Goal: Information Seeking & Learning: Learn about a topic

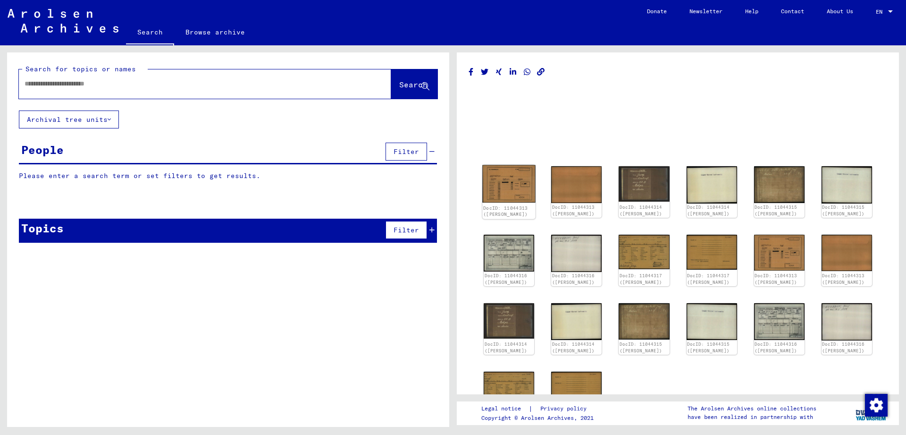
click at [518, 184] on img at bounding box center [508, 184] width 53 height 38
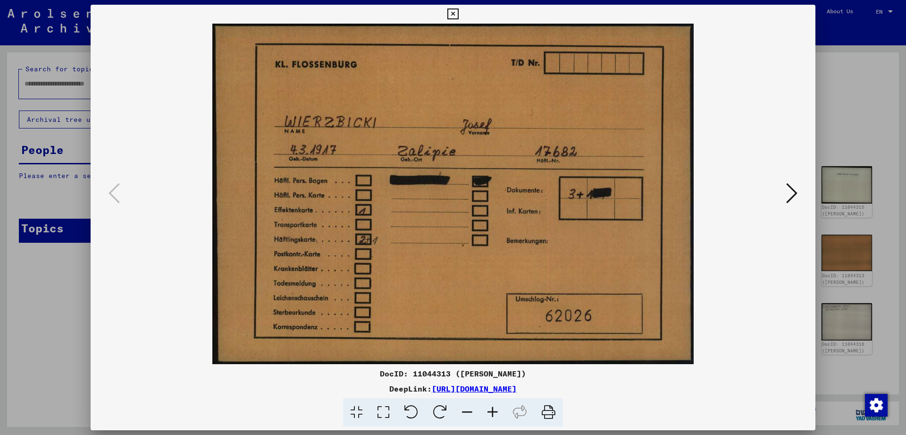
click at [795, 195] on icon at bounding box center [791, 193] width 11 height 23
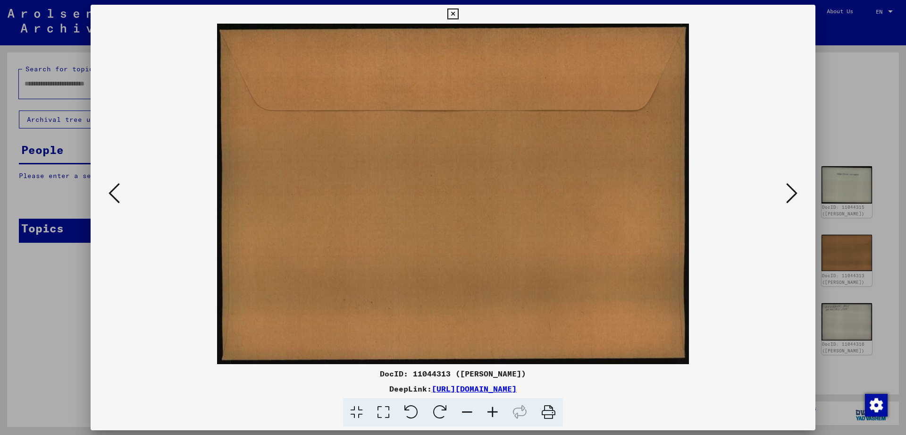
click at [117, 198] on icon at bounding box center [114, 193] width 11 height 23
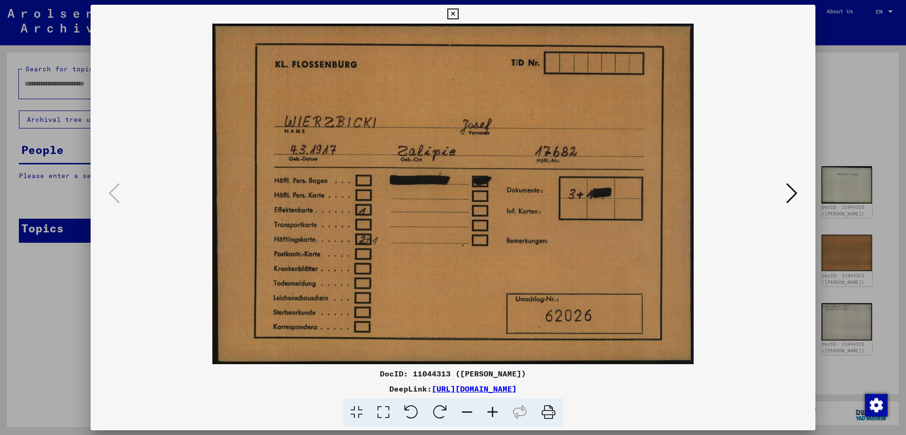
click at [794, 198] on icon at bounding box center [791, 193] width 11 height 23
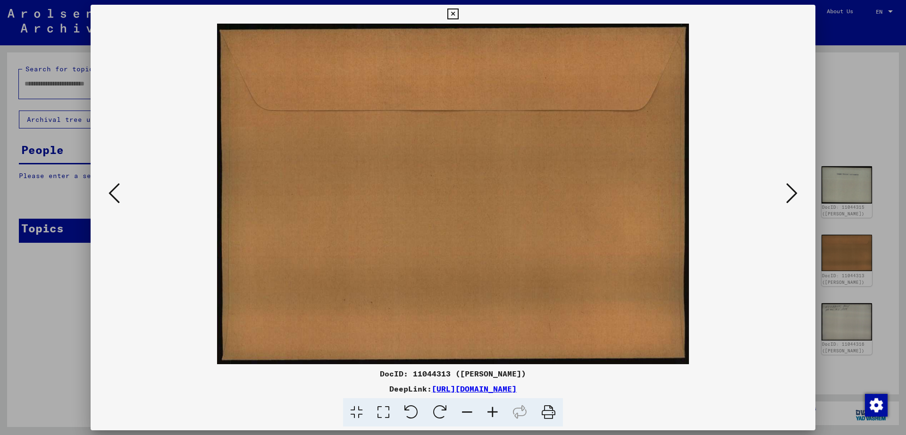
click at [794, 198] on icon at bounding box center [791, 193] width 11 height 23
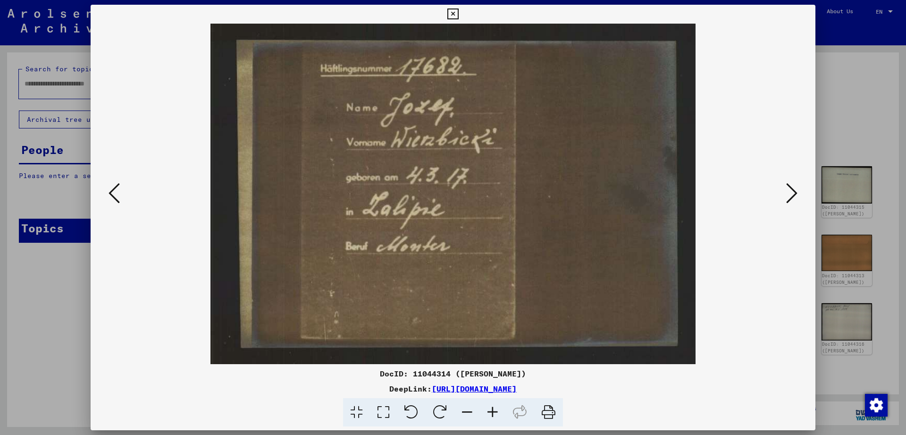
click at [791, 197] on icon at bounding box center [791, 193] width 11 height 23
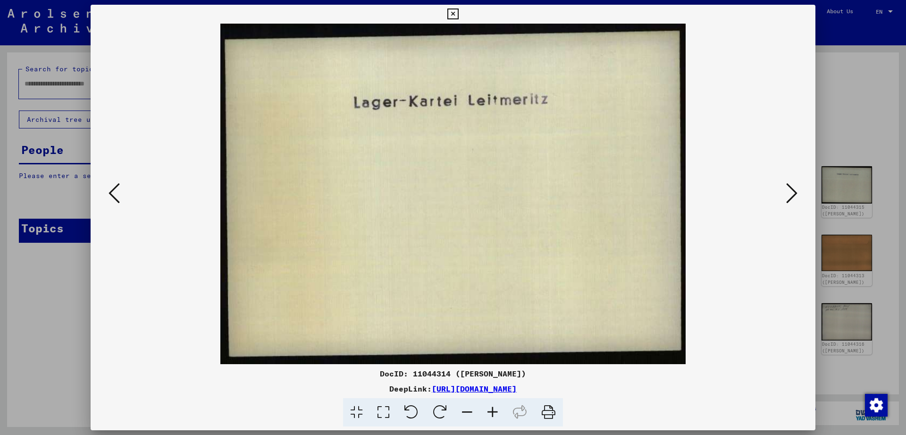
click at [791, 197] on icon at bounding box center [791, 193] width 11 height 23
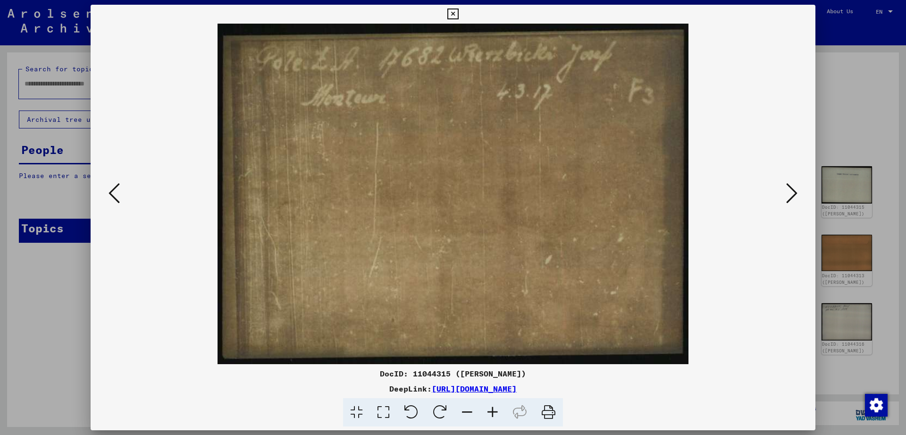
click at [791, 197] on icon at bounding box center [791, 193] width 11 height 23
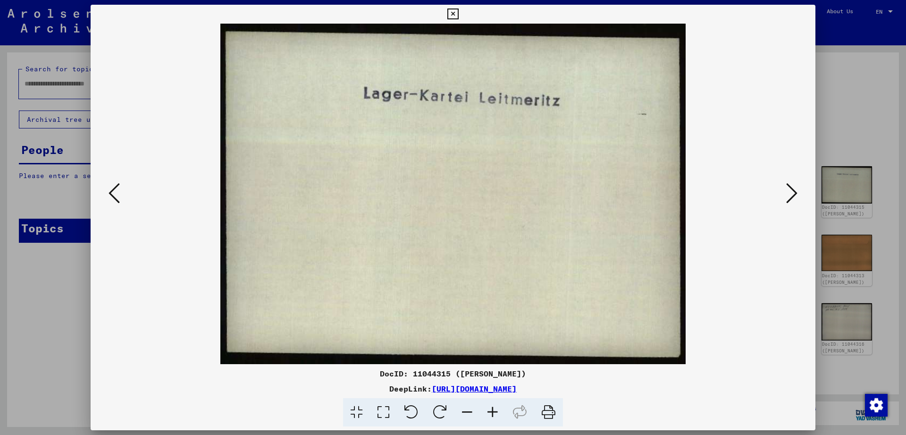
click at [791, 197] on icon at bounding box center [791, 193] width 11 height 23
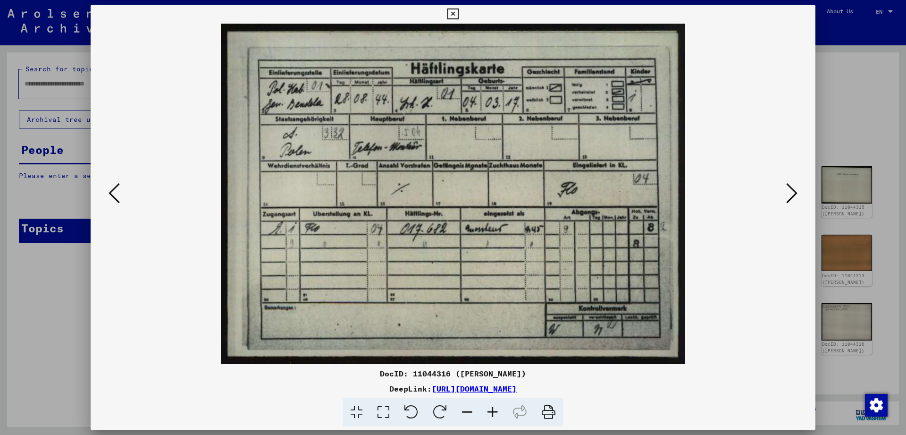
click at [458, 13] on icon at bounding box center [452, 13] width 11 height 11
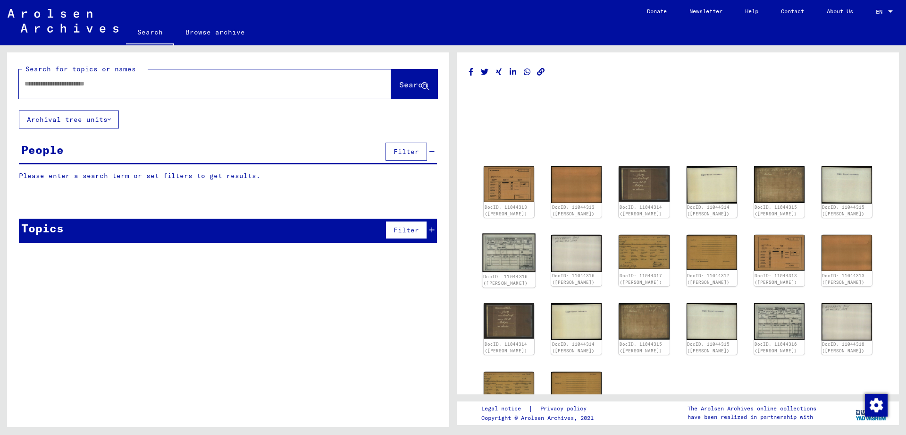
click at [524, 243] on img at bounding box center [508, 252] width 53 height 39
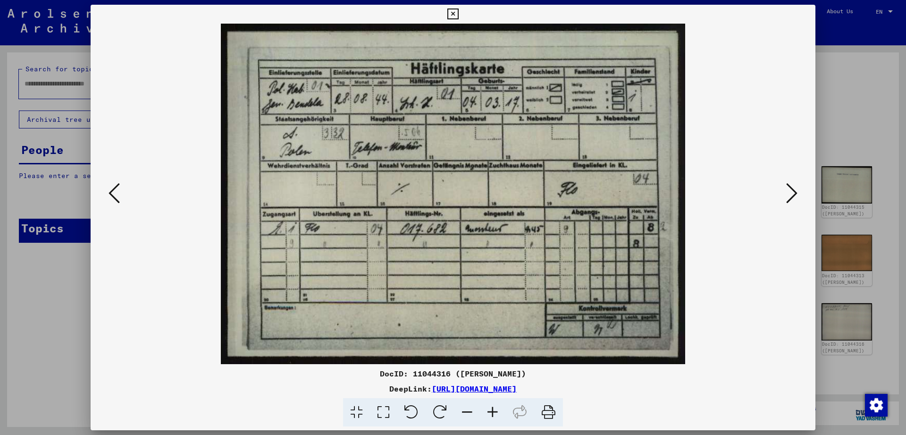
click at [490, 414] on icon at bounding box center [492, 412] width 25 height 29
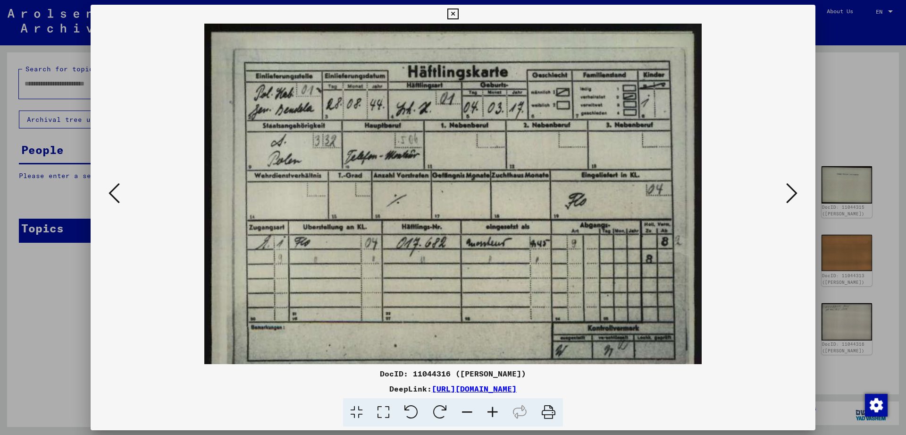
click at [490, 414] on icon at bounding box center [492, 412] width 25 height 29
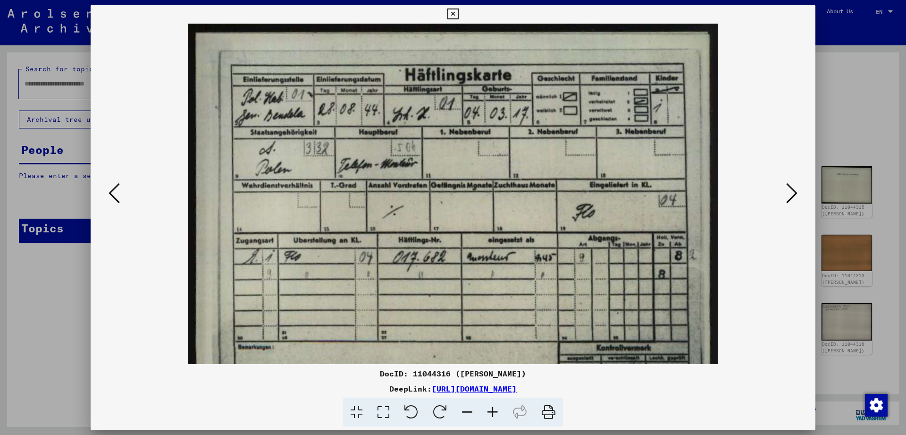
click at [490, 414] on icon at bounding box center [492, 412] width 25 height 29
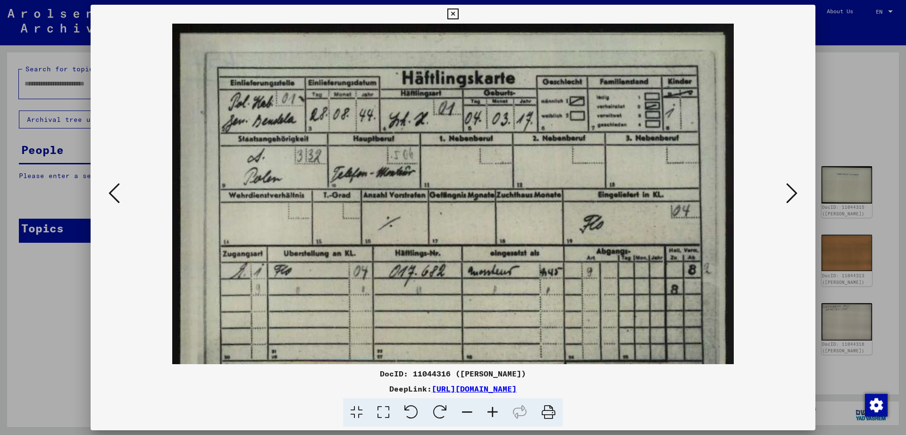
click at [490, 414] on icon at bounding box center [492, 412] width 25 height 29
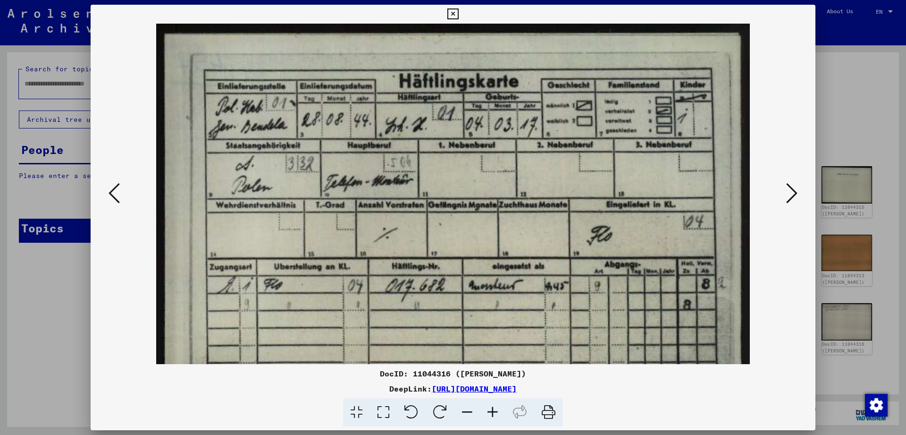
click at [490, 414] on icon at bounding box center [492, 412] width 25 height 29
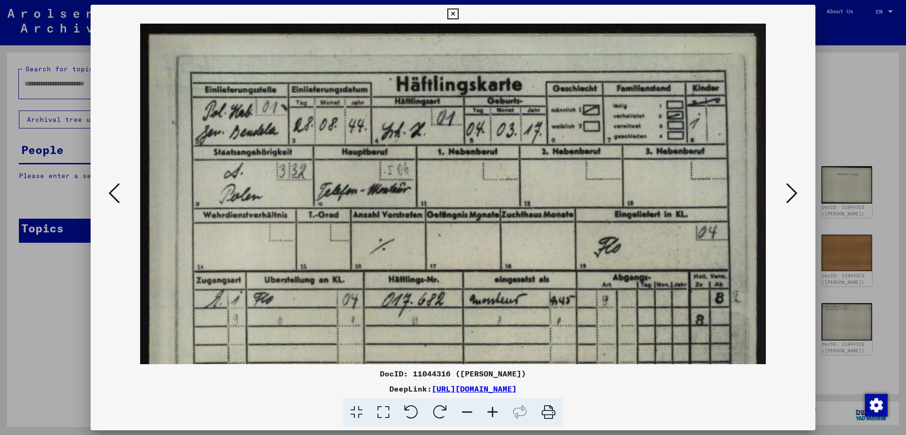
click at [490, 414] on icon at bounding box center [492, 412] width 25 height 29
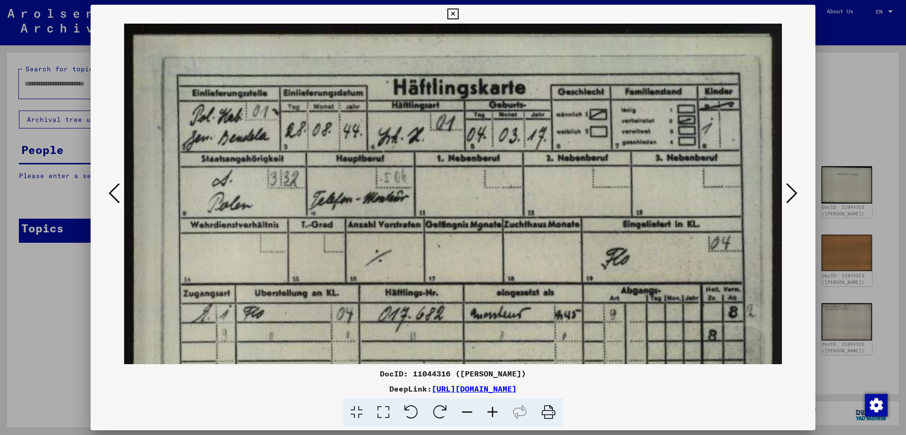
click at [490, 414] on icon at bounding box center [492, 412] width 25 height 29
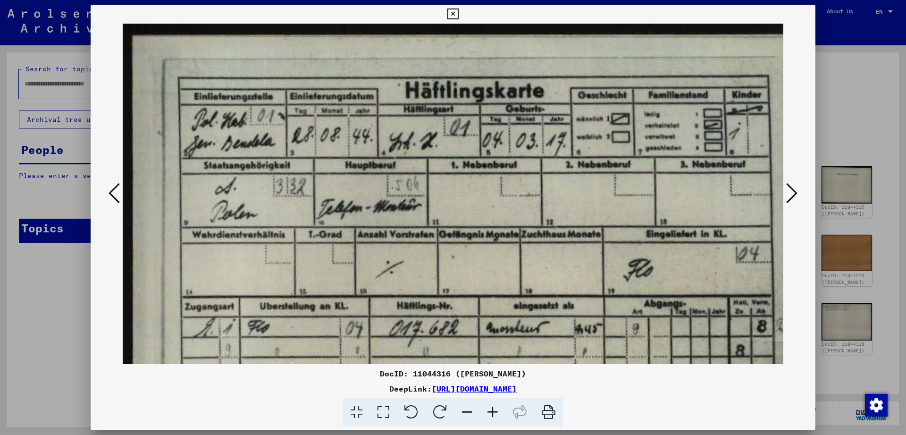
click at [490, 414] on icon at bounding box center [492, 412] width 25 height 29
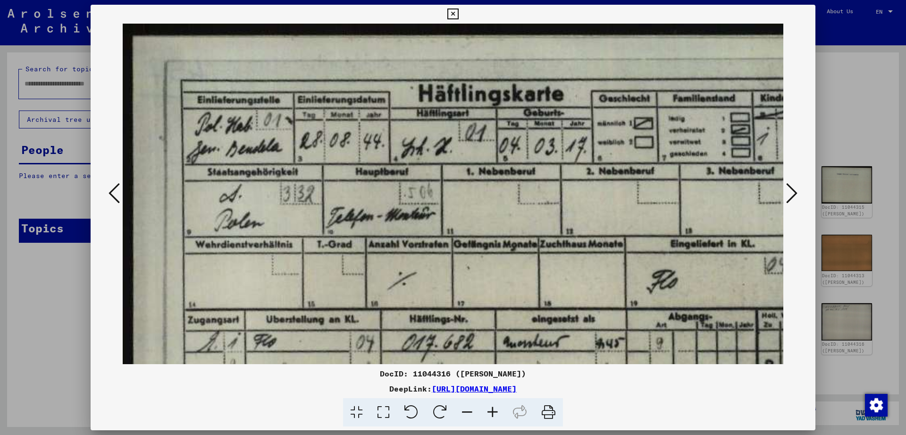
click at [490, 414] on icon at bounding box center [492, 412] width 25 height 29
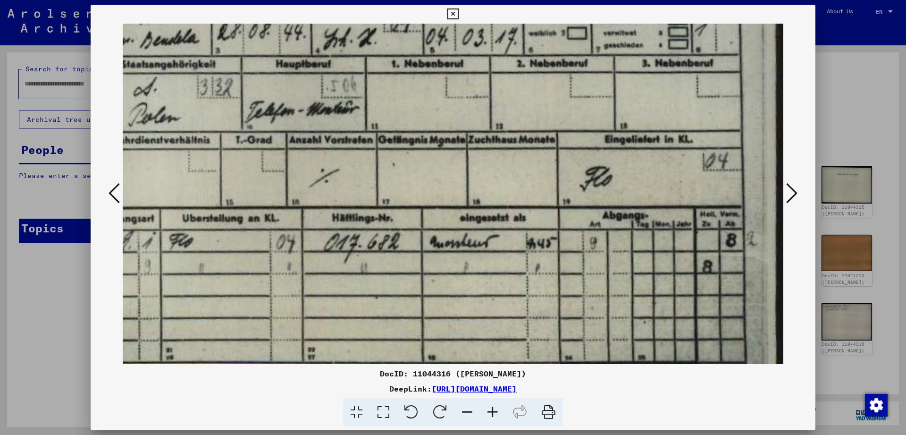
drag, startPoint x: 552, startPoint y: 179, endPoint x: 372, endPoint y: 65, distance: 212.6
click at [372, 65] on img at bounding box center [410, 185] width 754 height 553
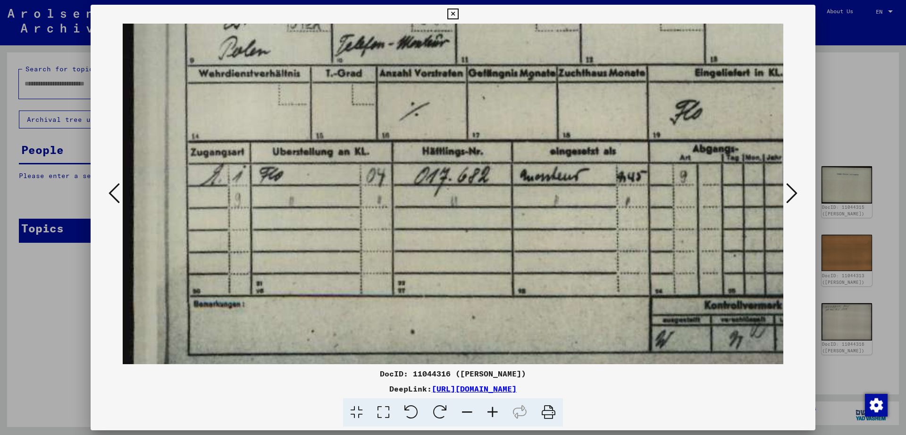
scroll to position [176, 0]
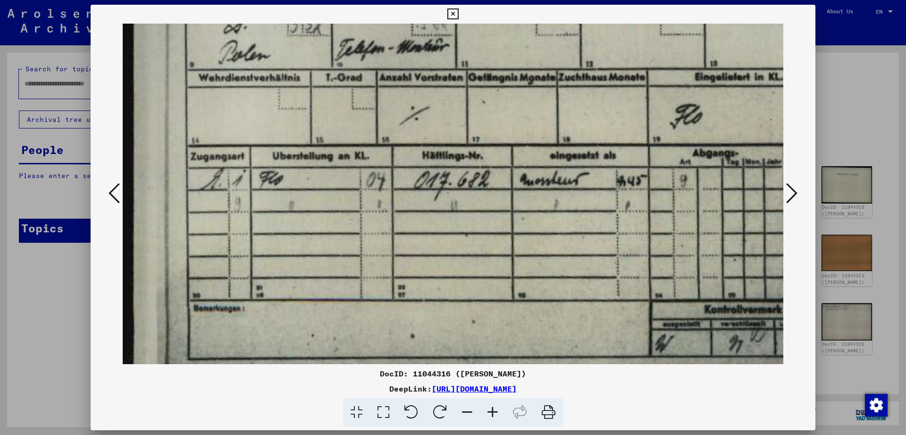
drag, startPoint x: 391, startPoint y: 184, endPoint x: 618, endPoint y: 121, distance: 235.4
click at [618, 121] on img at bounding box center [500, 123] width 754 height 553
click at [796, 195] on icon at bounding box center [791, 193] width 11 height 23
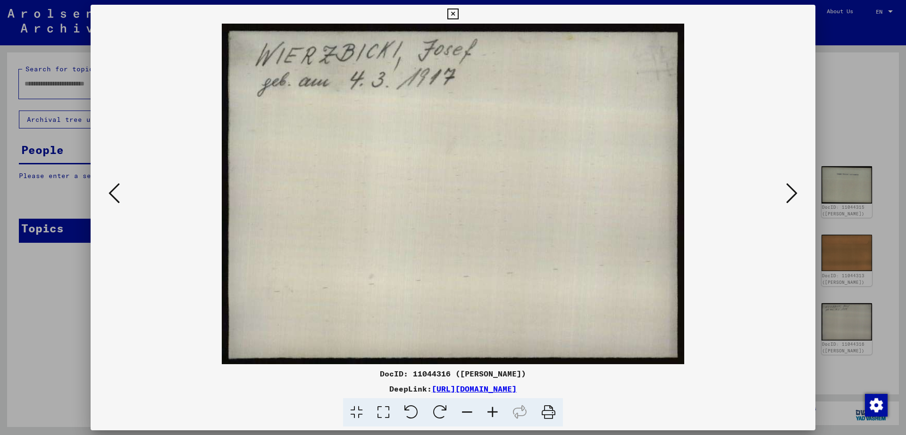
click at [796, 195] on icon at bounding box center [791, 193] width 11 height 23
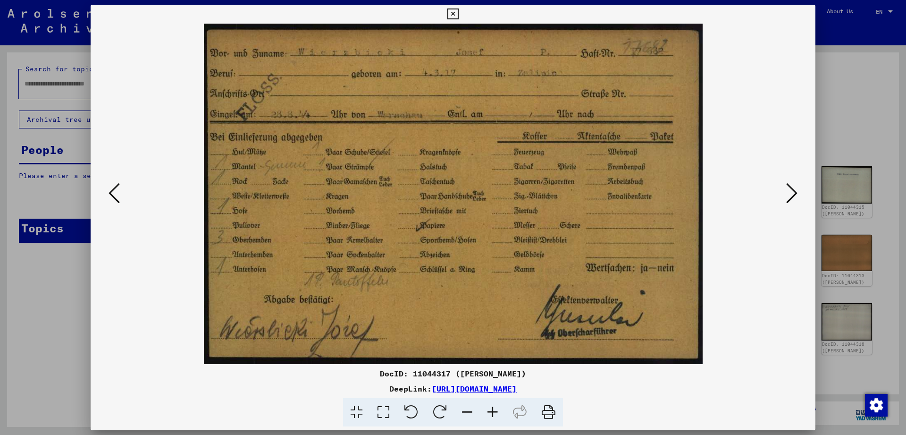
click at [495, 412] on icon at bounding box center [492, 412] width 25 height 29
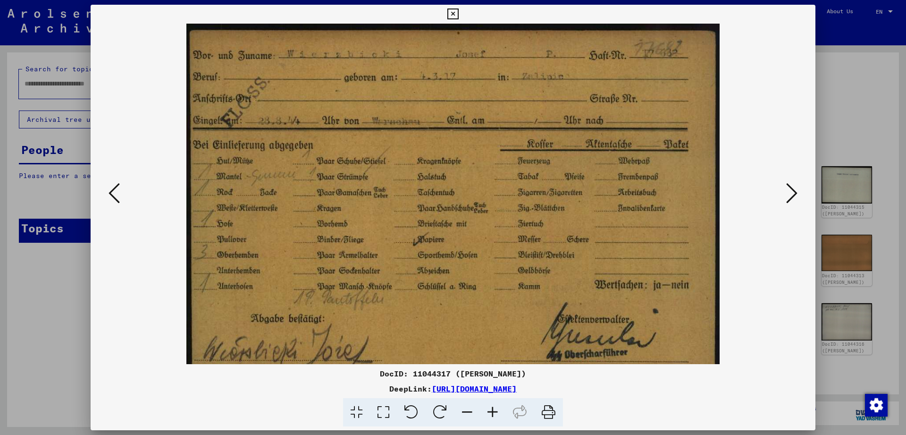
click at [495, 412] on icon at bounding box center [492, 412] width 25 height 29
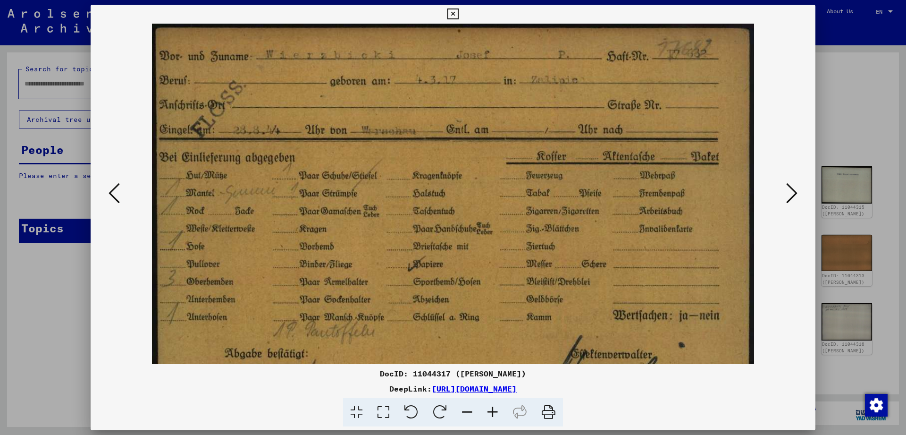
drag, startPoint x: 369, startPoint y: 238, endPoint x: 476, endPoint y: 235, distance: 106.7
click at [463, 235] on img at bounding box center [453, 225] width 603 height 411
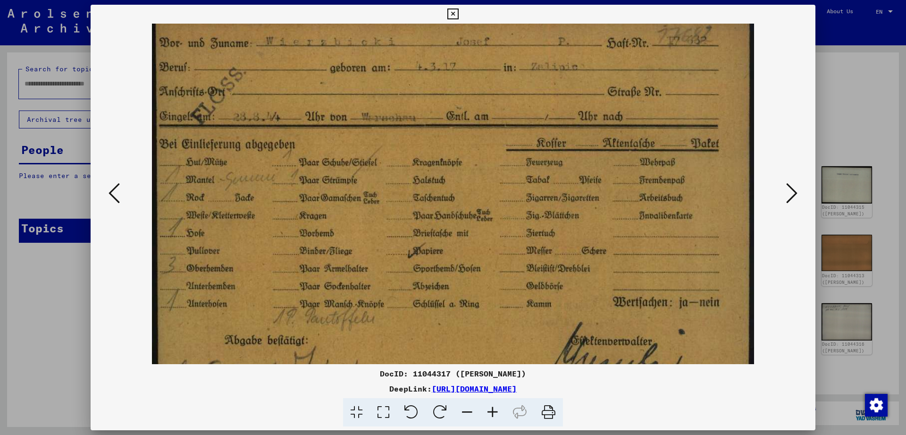
scroll to position [71, 0]
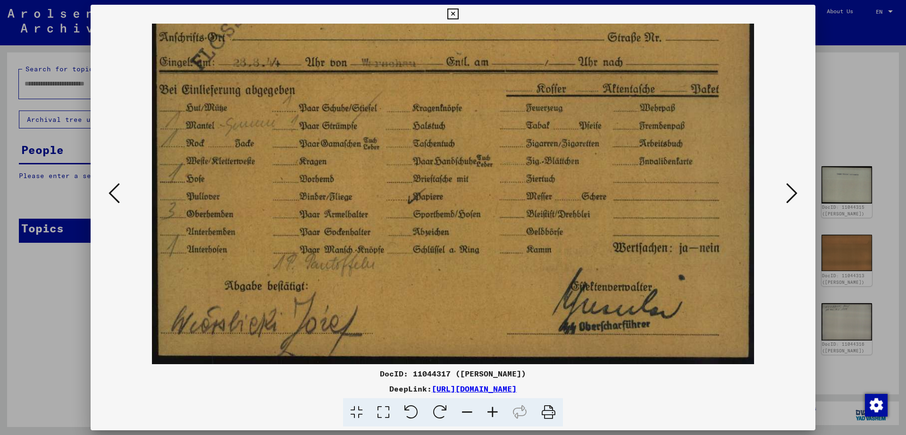
drag, startPoint x: 489, startPoint y: 218, endPoint x: 500, endPoint y: 111, distance: 107.2
click at [500, 111] on img at bounding box center [453, 158] width 603 height 411
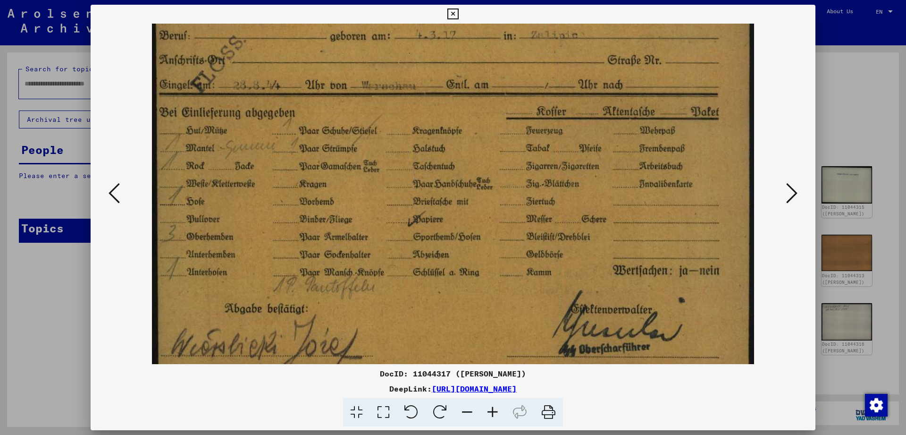
scroll to position [0, 0]
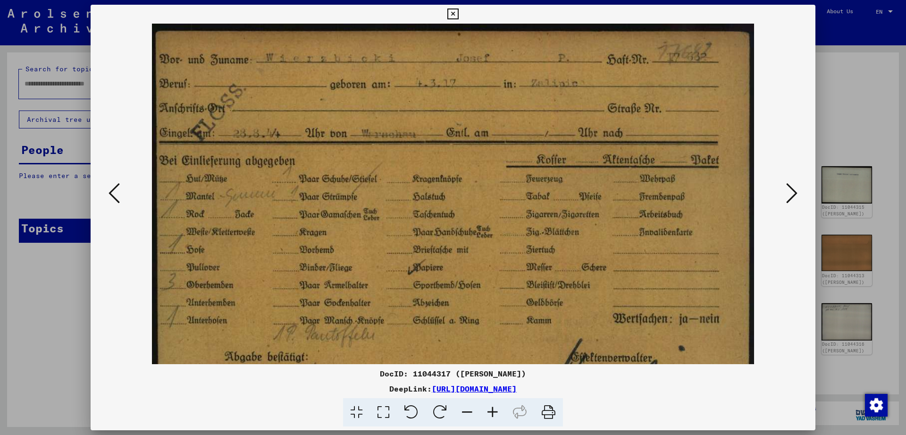
drag, startPoint x: 394, startPoint y: 156, endPoint x: 399, endPoint y: 347, distance: 191.2
click at [399, 347] on img at bounding box center [453, 229] width 603 height 411
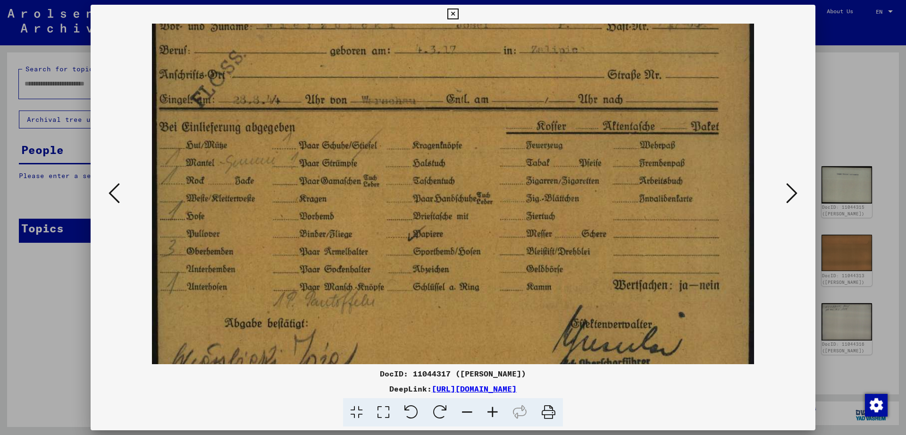
scroll to position [71, 0]
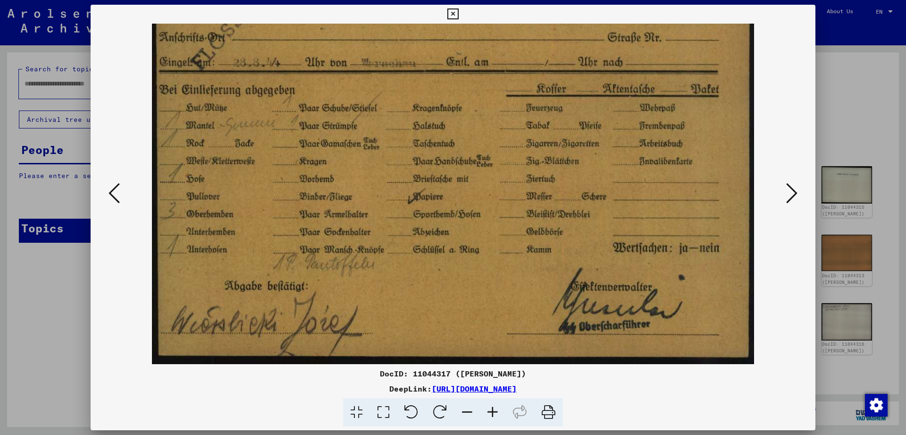
drag, startPoint x: 476, startPoint y: 257, endPoint x: 493, endPoint y: 117, distance: 140.8
click at [493, 117] on img at bounding box center [453, 158] width 603 height 411
click at [793, 192] on icon at bounding box center [791, 193] width 11 height 23
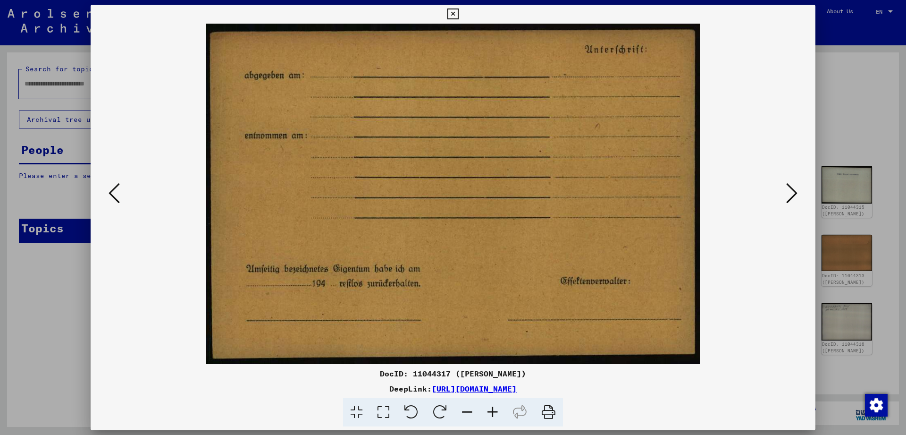
click at [793, 192] on icon at bounding box center [791, 193] width 11 height 23
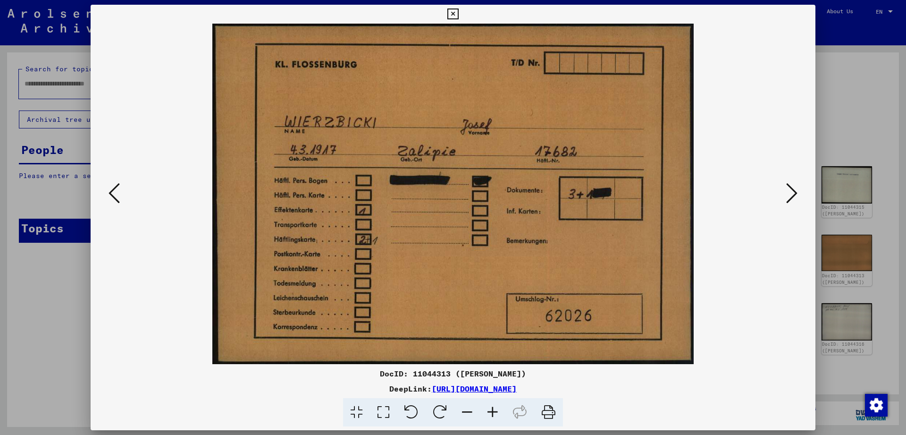
click at [793, 192] on icon at bounding box center [791, 193] width 11 height 23
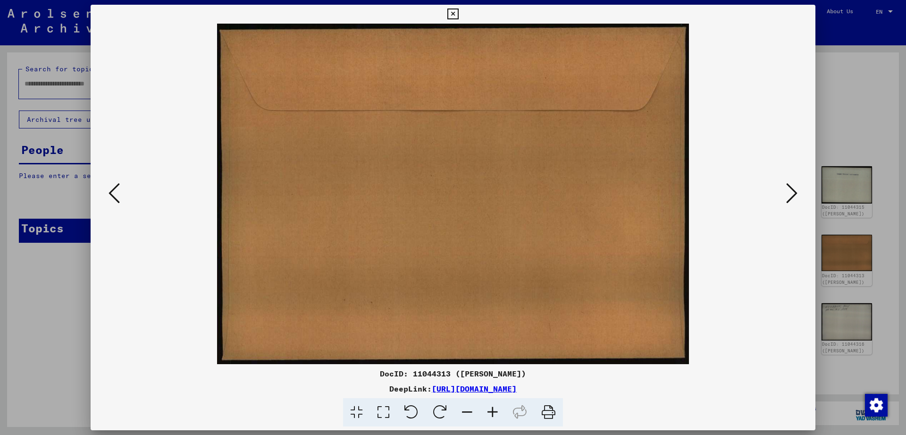
click at [793, 192] on icon at bounding box center [791, 193] width 11 height 23
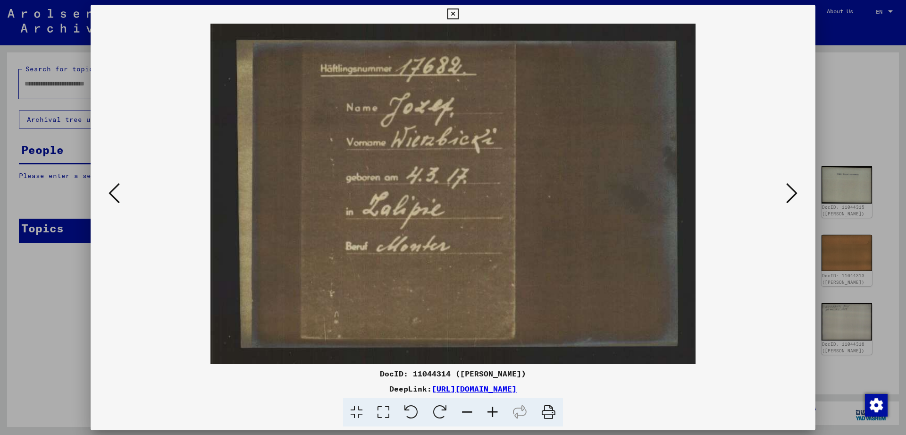
click at [793, 192] on icon at bounding box center [791, 193] width 11 height 23
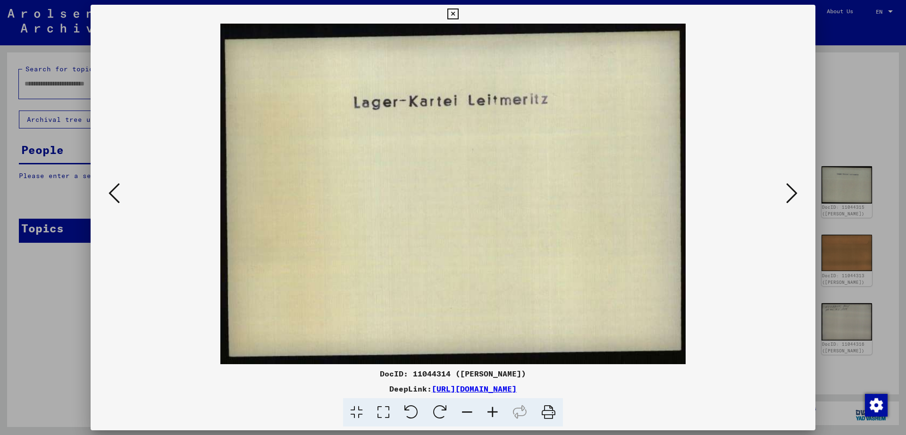
click at [793, 192] on icon at bounding box center [791, 193] width 11 height 23
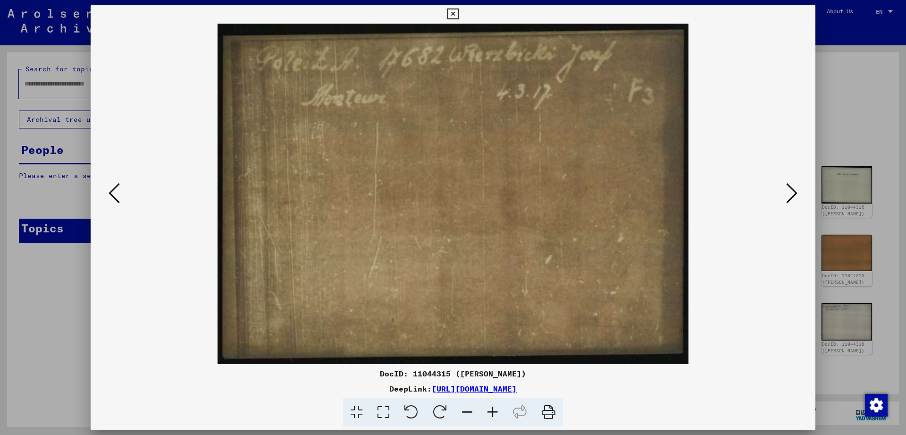
click at [793, 192] on icon at bounding box center [791, 193] width 11 height 23
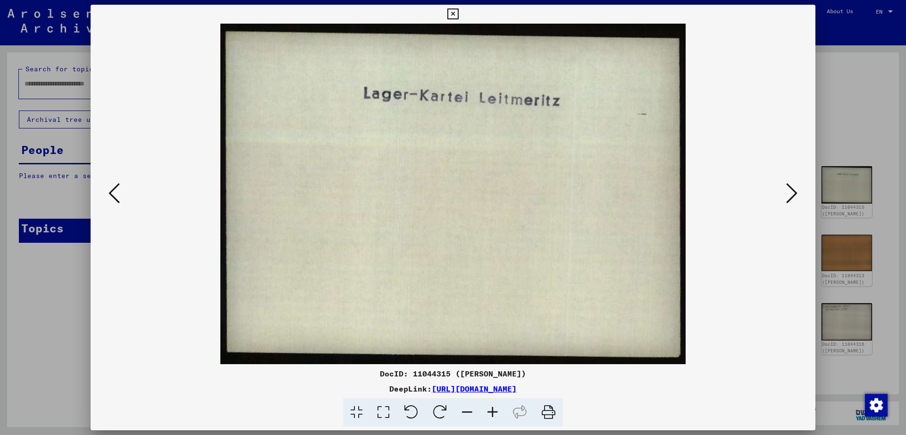
click at [793, 192] on icon at bounding box center [791, 193] width 11 height 23
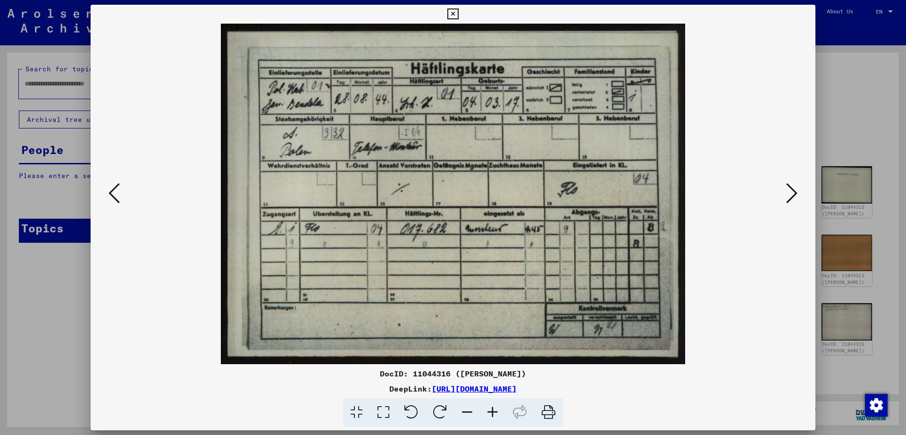
click at [793, 192] on icon at bounding box center [791, 193] width 11 height 23
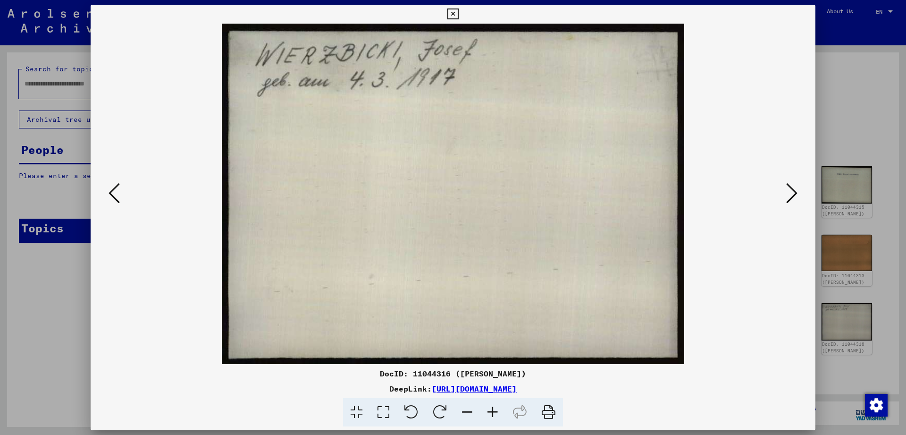
click at [458, 13] on icon at bounding box center [452, 13] width 11 height 11
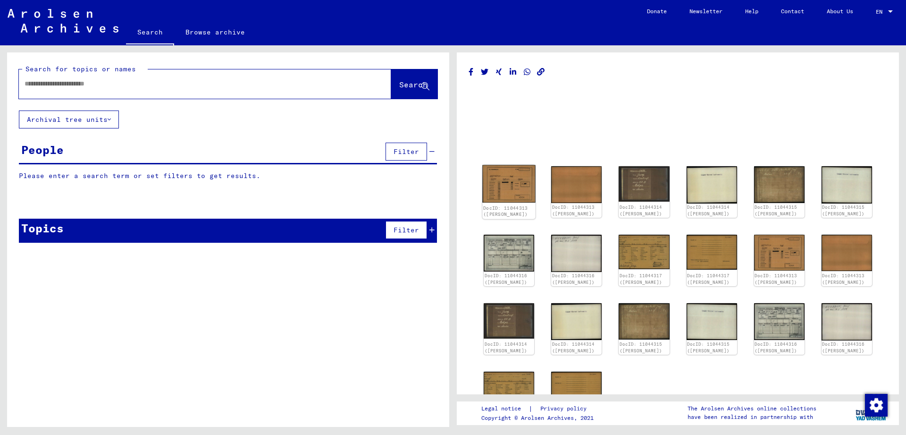
click at [520, 178] on img at bounding box center [508, 184] width 53 height 38
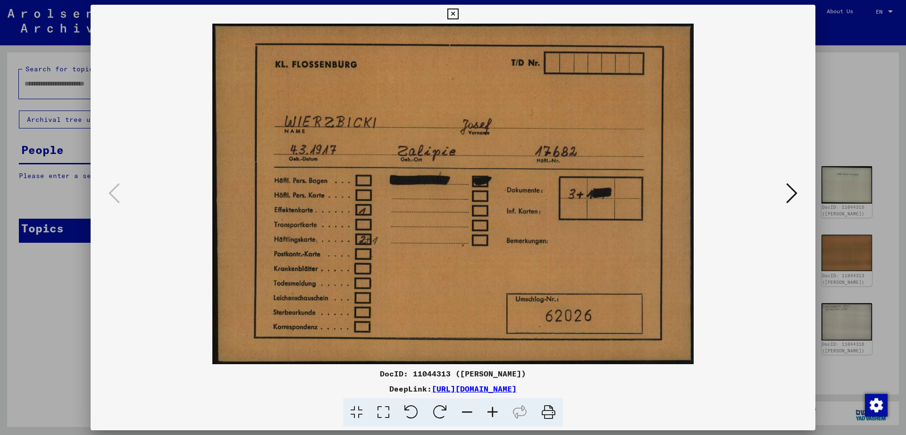
click at [385, 413] on icon at bounding box center [383, 412] width 27 height 29
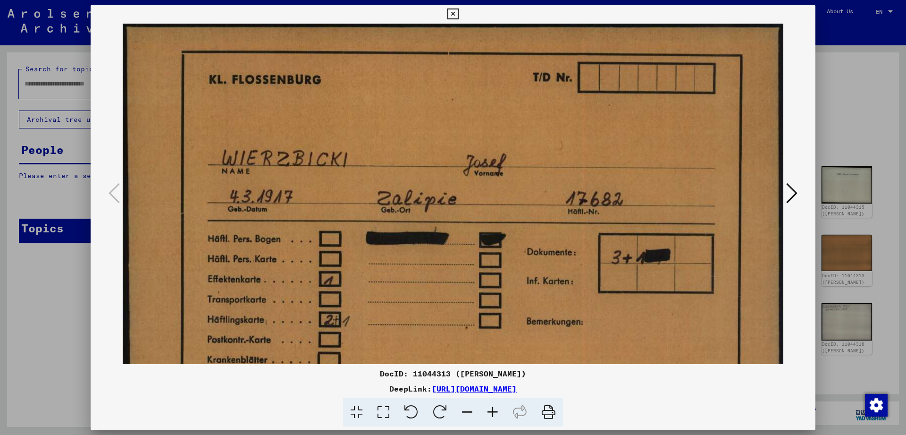
click at [458, 13] on icon at bounding box center [452, 13] width 11 height 11
